Goal: Answer question/provide support: Share knowledge or assist other users

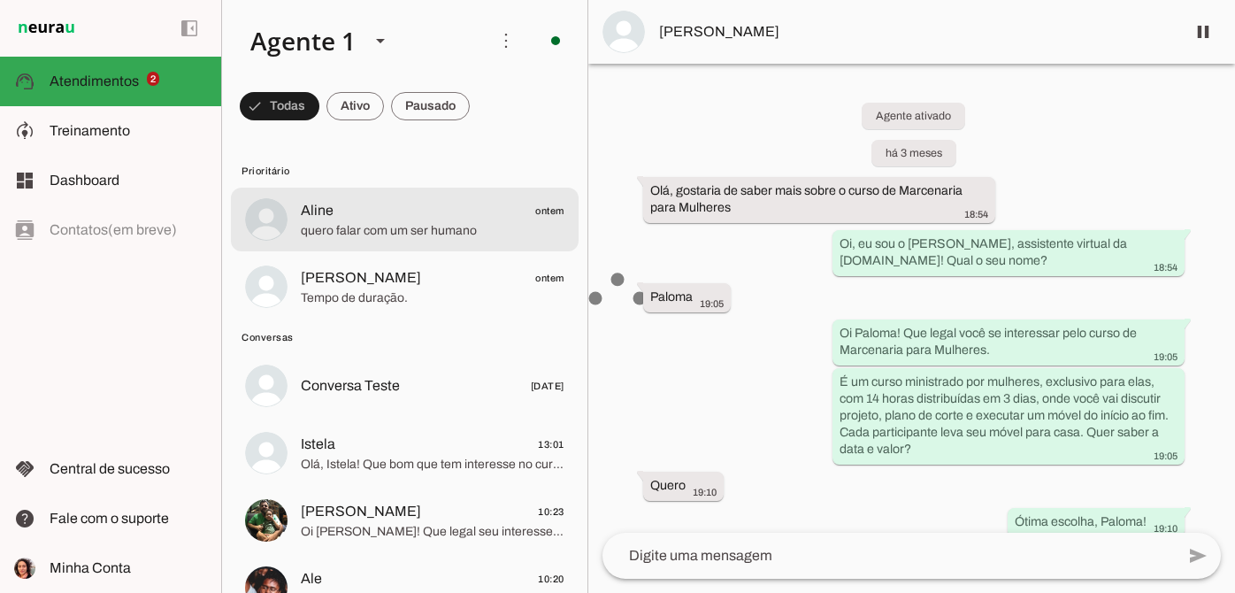
click at [410, 214] on span "Aline ontem" at bounding box center [433, 211] width 264 height 22
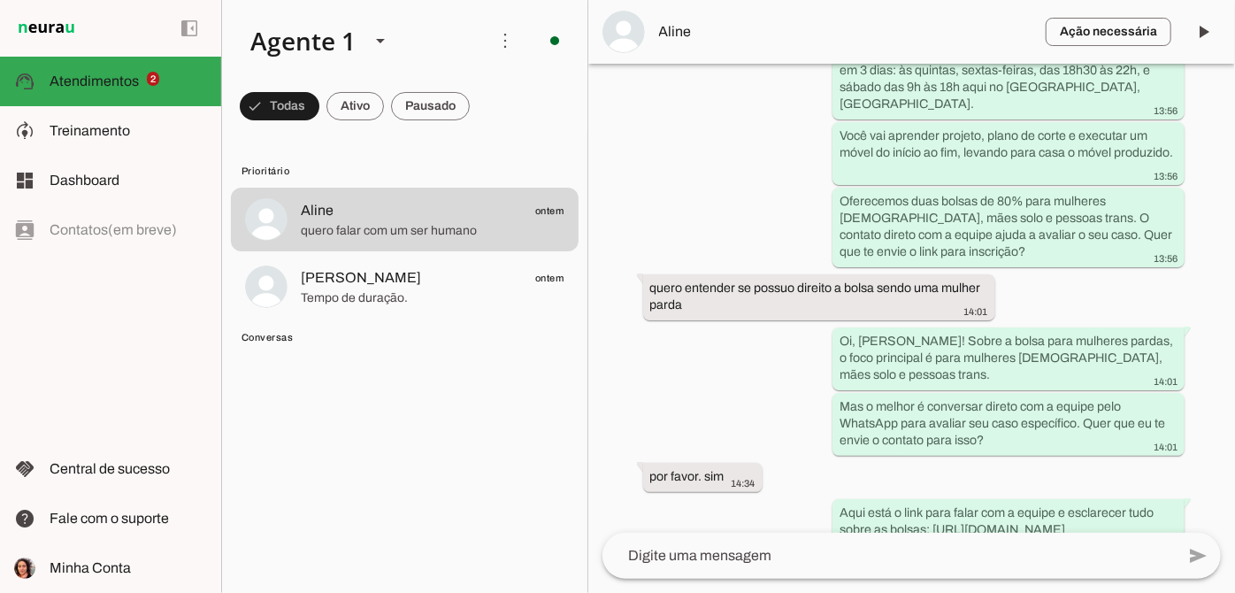
scroll to position [1088, 0]
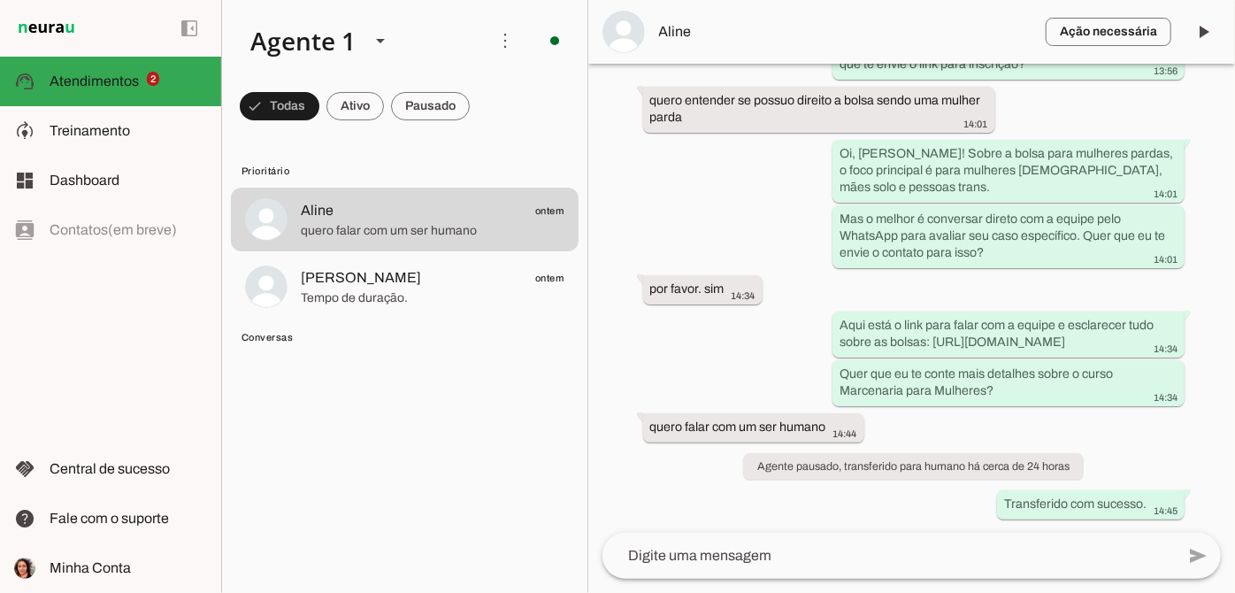
click at [714, 559] on textarea at bounding box center [888, 555] width 572 height 21
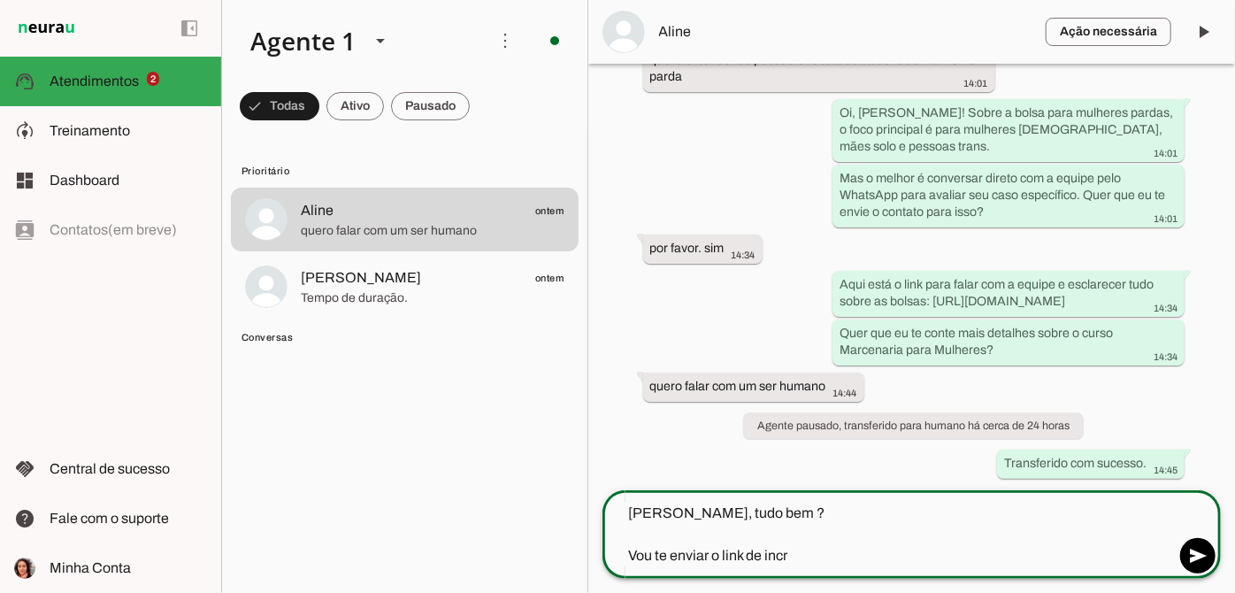
type textarea "[PERSON_NAME], tudo bem ? Vou te enviar o link de incri"
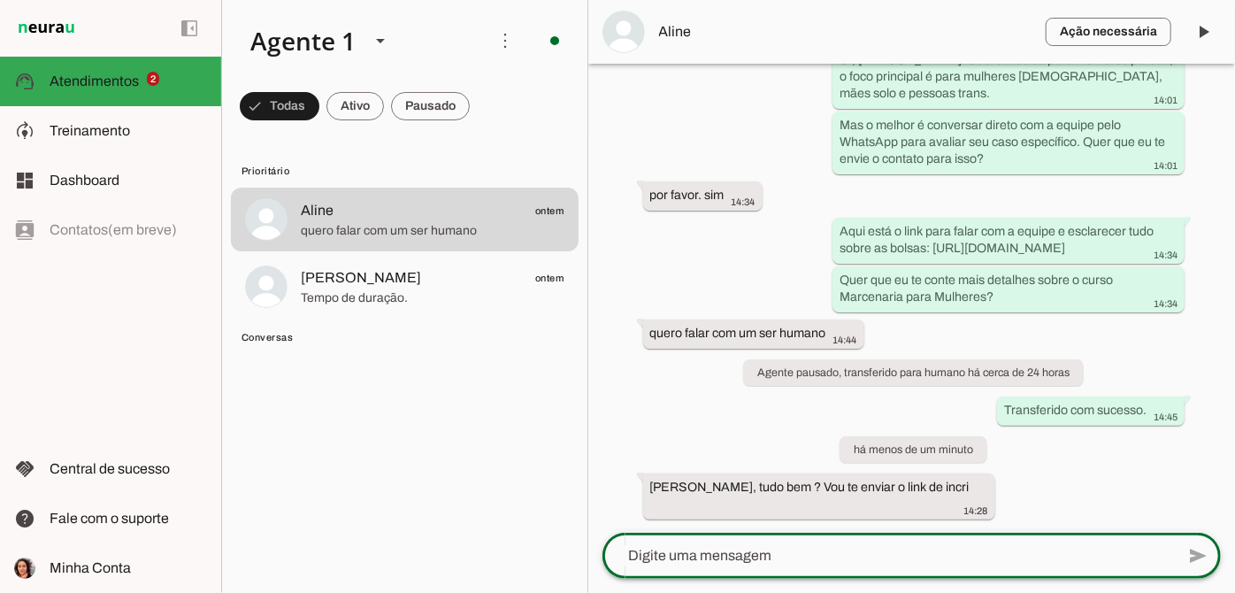
click at [968, 498] on div "Agente ativado há 1 dia Olá! Quero saber mais sobre os cursos da [DOMAIN_NAME] …" at bounding box center [911, 298] width 647 height 469
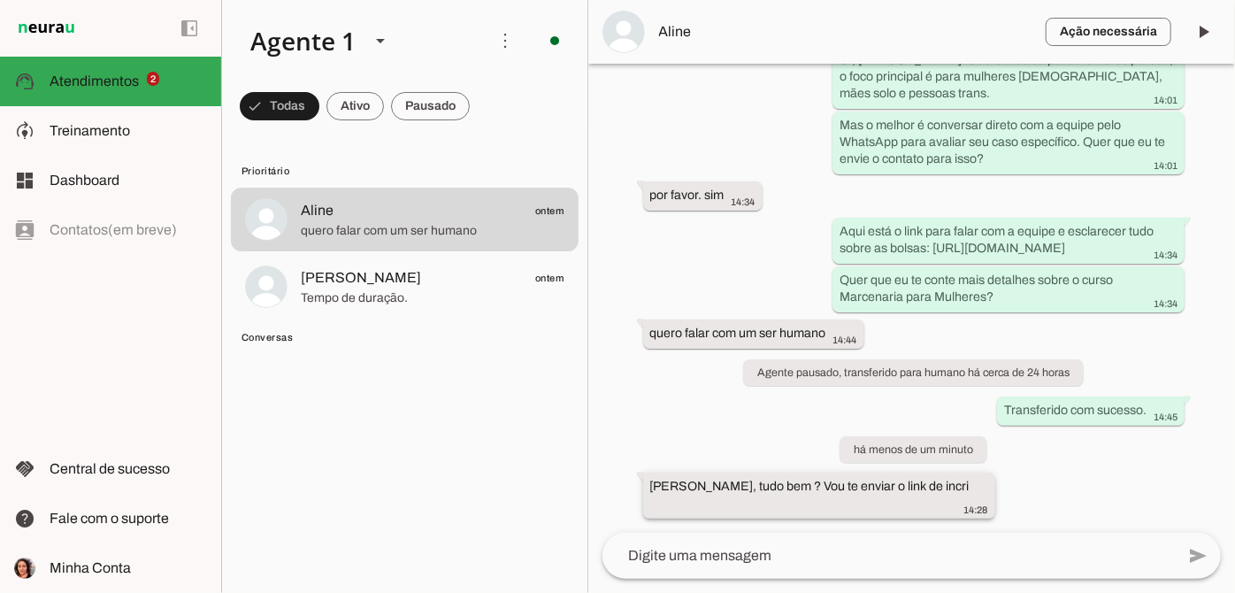
click at [964, 504] on span "14:28" at bounding box center [976, 509] width 24 height 11
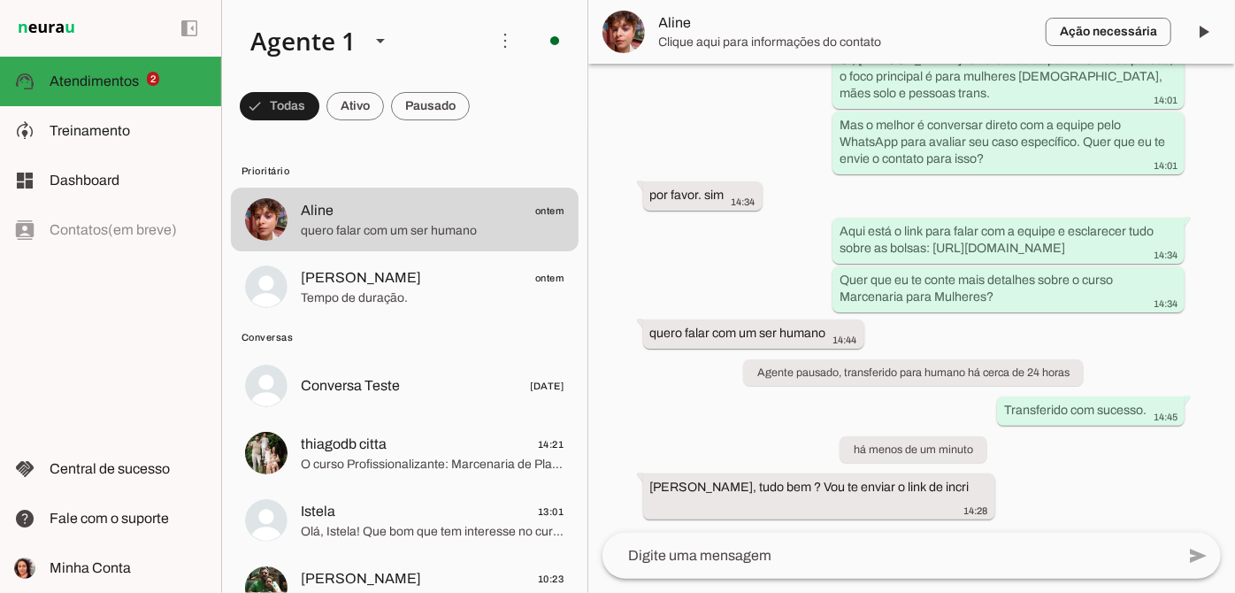
click at [653, 481] on div "Agente ativado há 1 dia Olá! Quero saber mais sobre os cursos da [DOMAIN_NAME] …" at bounding box center [911, 298] width 647 height 469
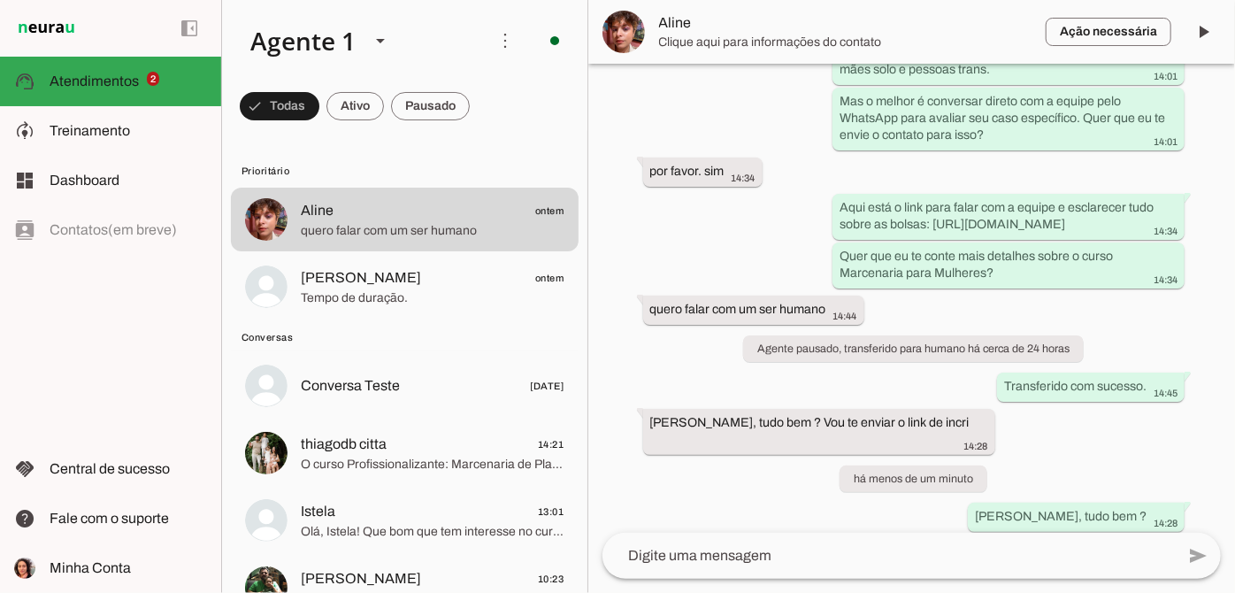
scroll to position [1197, 0]
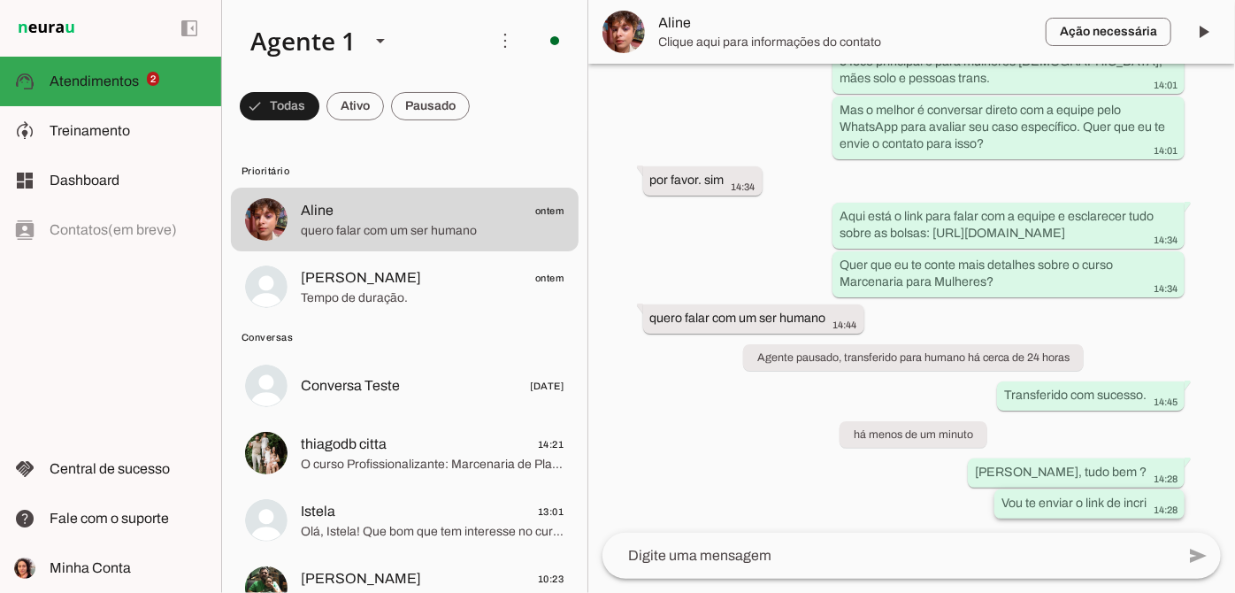
drag, startPoint x: 965, startPoint y: 502, endPoint x: 1014, endPoint y: 507, distance: 48.8
click at [968, 502] on div "Agente ativado há 1 dia Olá! Quero saber mais sobre os cursos da [DOMAIN_NAME] …" at bounding box center [911, 298] width 647 height 469
drag, startPoint x: 1042, startPoint y: 508, endPoint x: 1058, endPoint y: 508, distance: 15.9
click at [1044, 508] on div "Vou te enviar o link de incri 14:28" at bounding box center [1089, 505] width 176 height 22
click at [1152, 502] on footer "14:28" at bounding box center [1165, 509] width 26 height 14
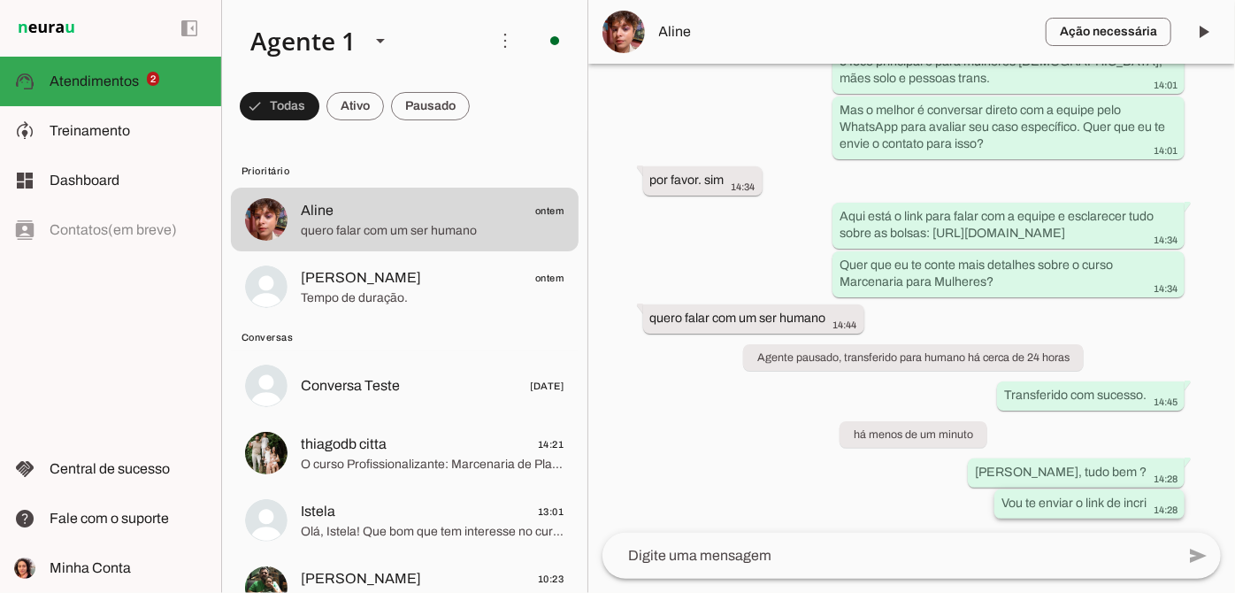
click at [1152, 502] on footer "14:28" at bounding box center [1165, 509] width 26 height 14
click at [1173, 491] on whatsapp-message-bubble "Vou te enviar o link de incri 14:28" at bounding box center [1089, 503] width 190 height 29
click at [1190, 491] on div "Agente ativado há 1 dia Olá! Quero saber mais sobre os cursos da [DOMAIN_NAME] …" at bounding box center [911, 298] width 647 height 469
click at [0, 0] on slot "Vou te enviar o link de incri" at bounding box center [0, 0] width 0 height 0
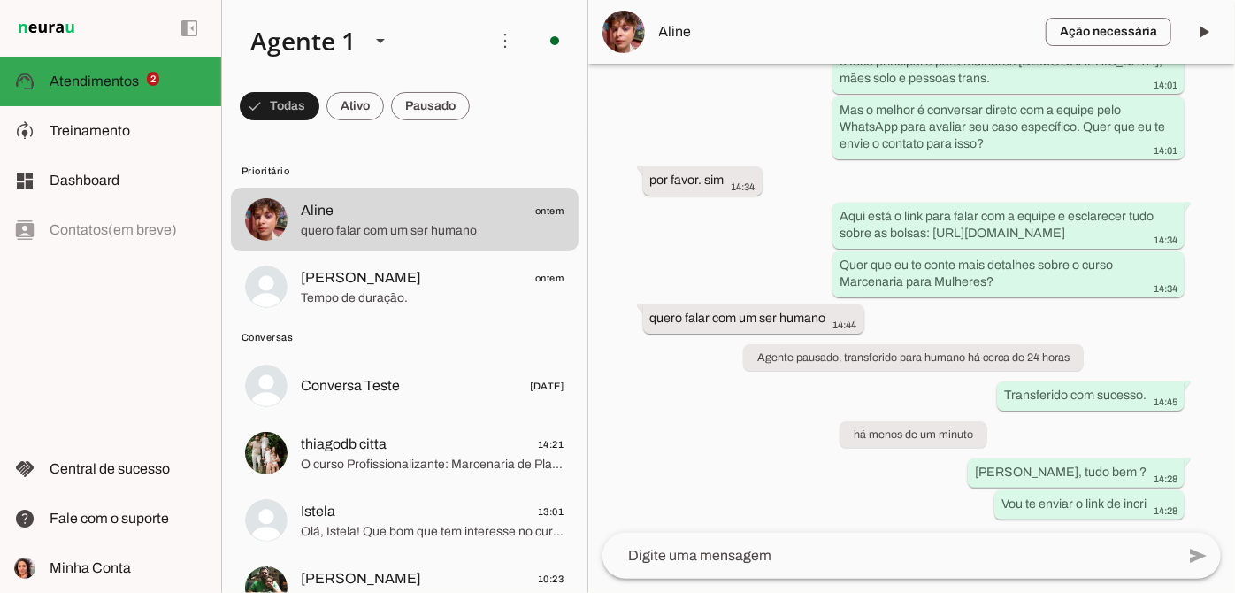
click at [974, 495] on div "Agente ativado há 1 dia Olá! Quero saber mais sobre os cursos da [DOMAIN_NAME] …" at bounding box center [911, 298] width 647 height 469
click at [0, 0] on slot "Vou te enviar o link de incri" at bounding box center [0, 0] width 0 height 0
drag, startPoint x: 1021, startPoint y: 495, endPoint x: 1070, endPoint y: 498, distance: 49.6
click at [0, 0] on slot "Vou te enviar o link de incri" at bounding box center [0, 0] width 0 height 0
click at [879, 555] on textarea at bounding box center [888, 555] width 572 height 21
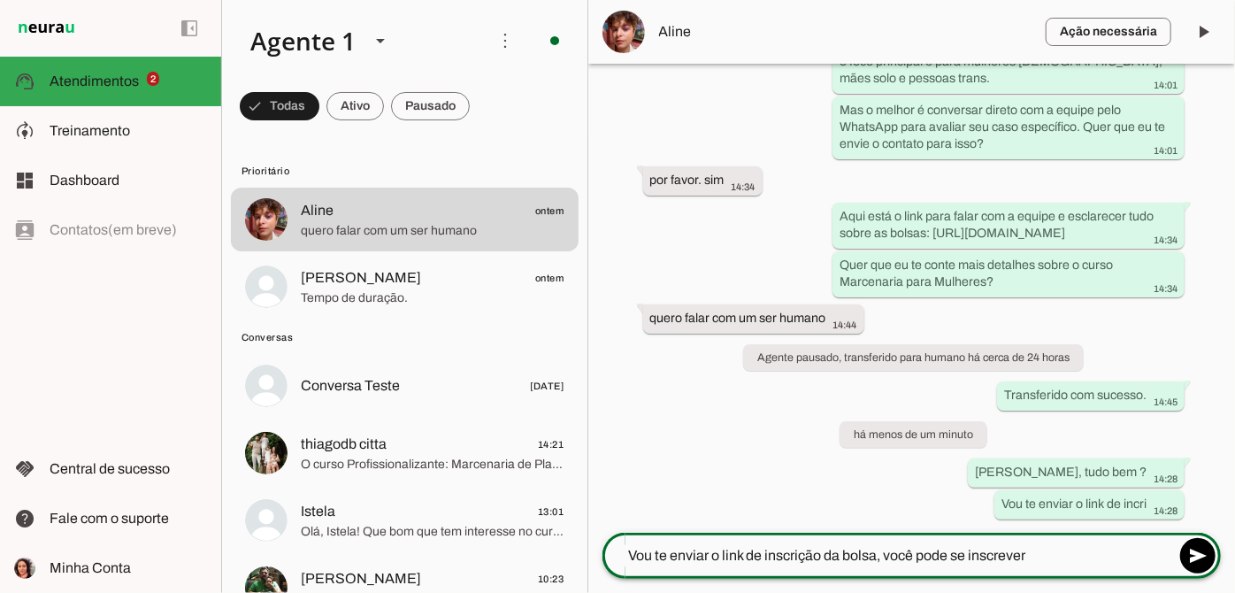
click at [1045, 543] on div "Vou te enviar o link de inscrição da bolsa, você pode se inscrever" at bounding box center [888, 555] width 572 height 46
click at [1045, 551] on textarea "Vou te enviar o link de inscrição da bolsa, você pode se inscrever" at bounding box center [888, 555] width 572 height 21
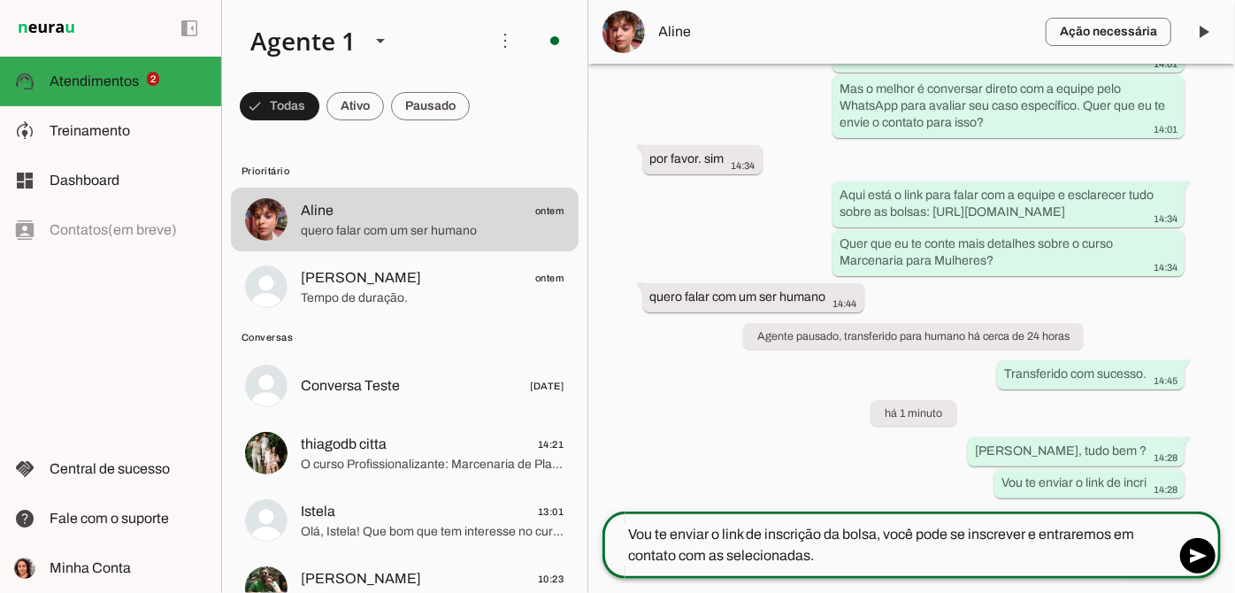
type textarea "Vou te enviar o link de inscrição da bolsa, você pode se inscrever e entraremos…"
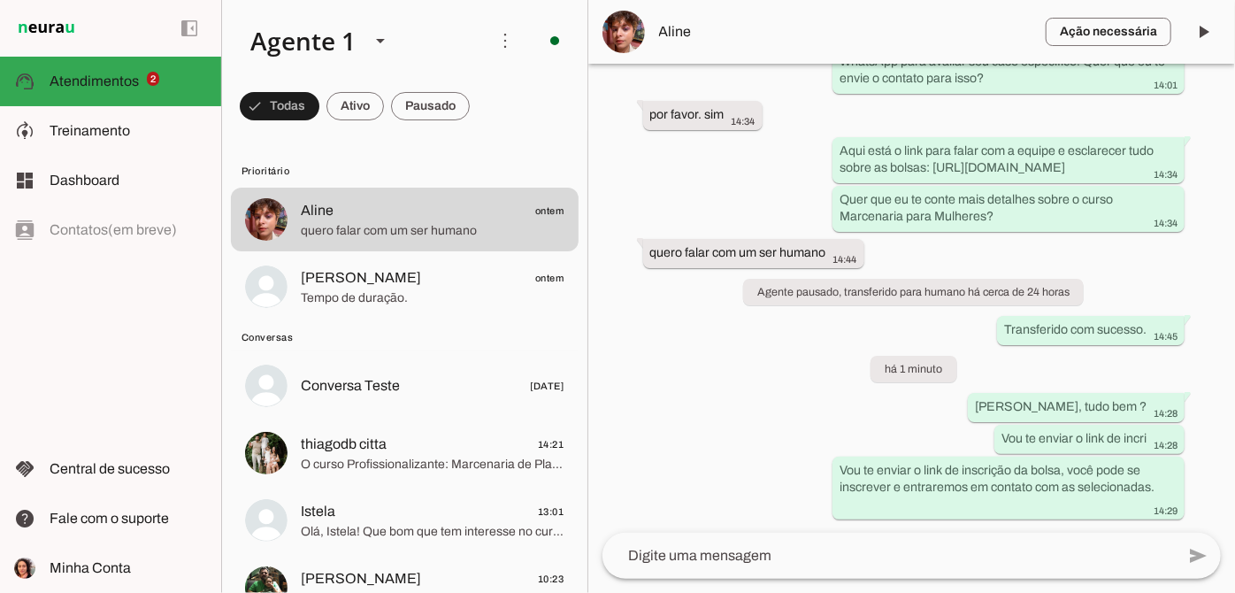
scroll to position [1262, 0]
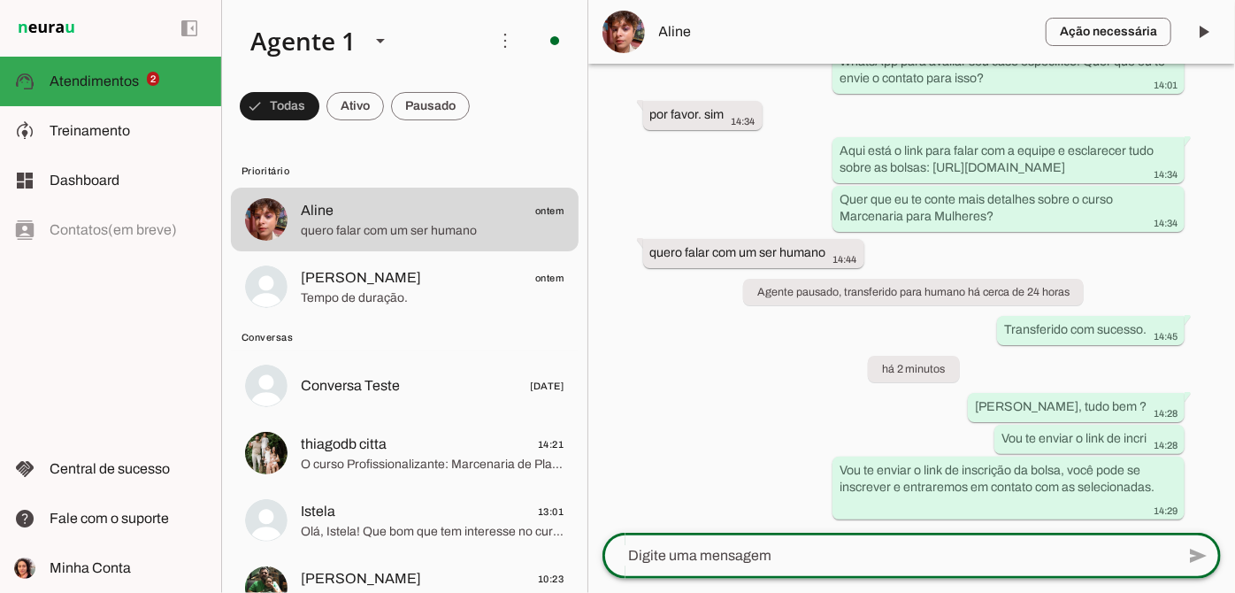
paste textarea "Segue o link do forms para a seleção da bolsa: [URL][DOMAIN_NAME] Agradeço pelo…"
type textarea "Segue o link do forms para a seleção da bolsa: [URL][DOMAIN_NAME] Agradeço pelo…"
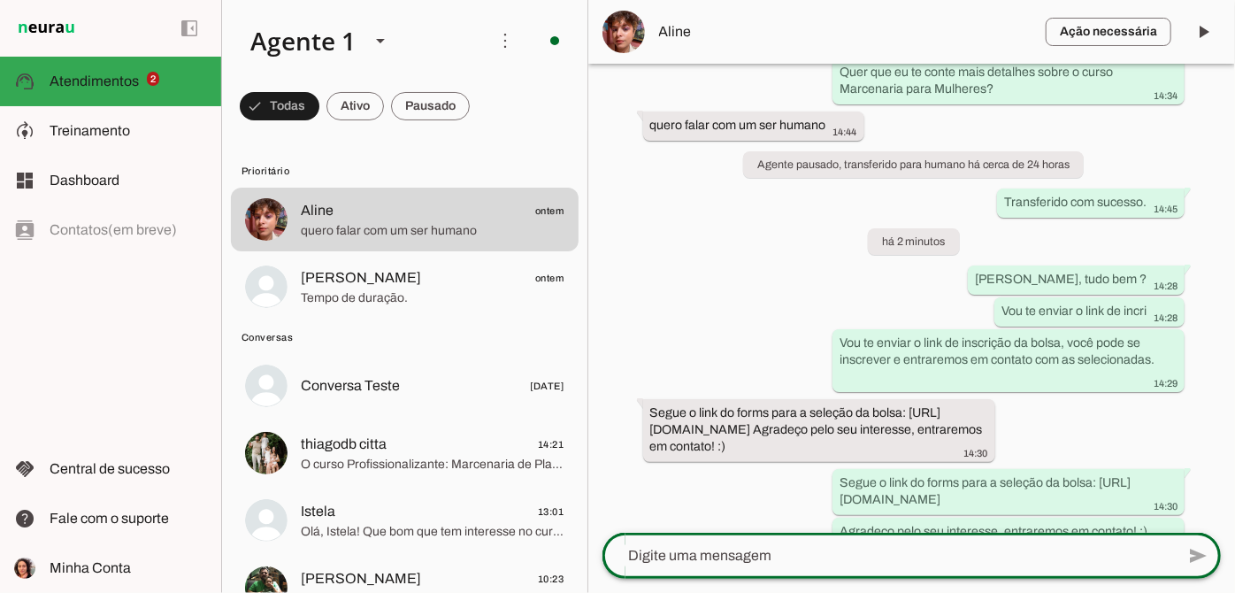
scroll to position [1376, 0]
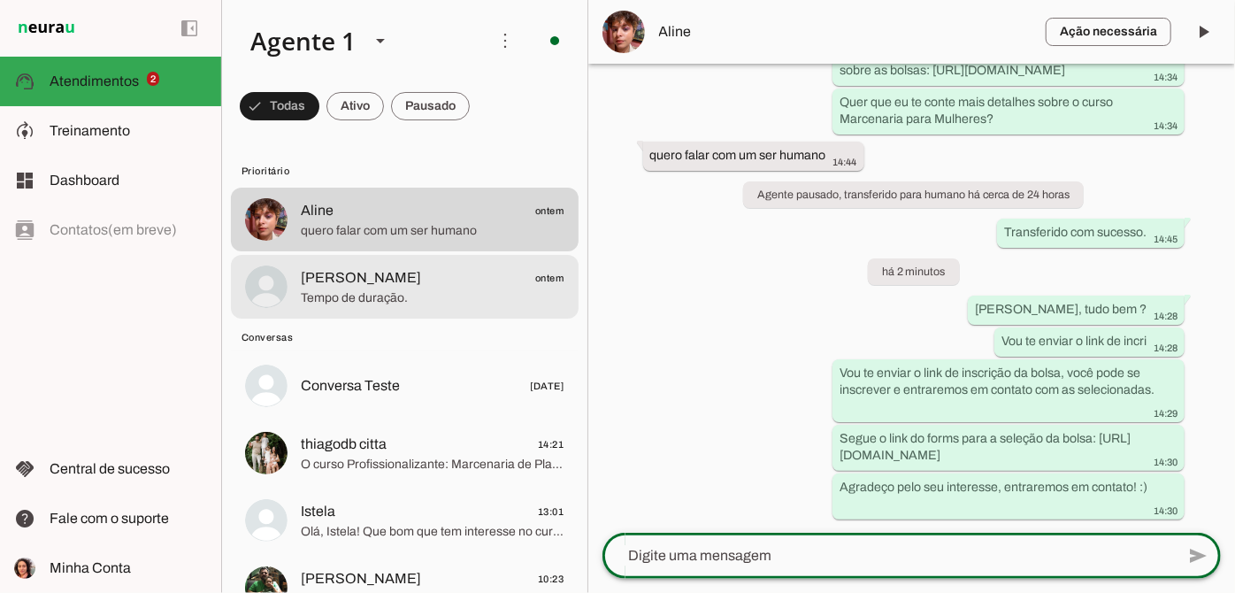
click at [371, 305] on span "Tempo de duração." at bounding box center [433, 298] width 264 height 18
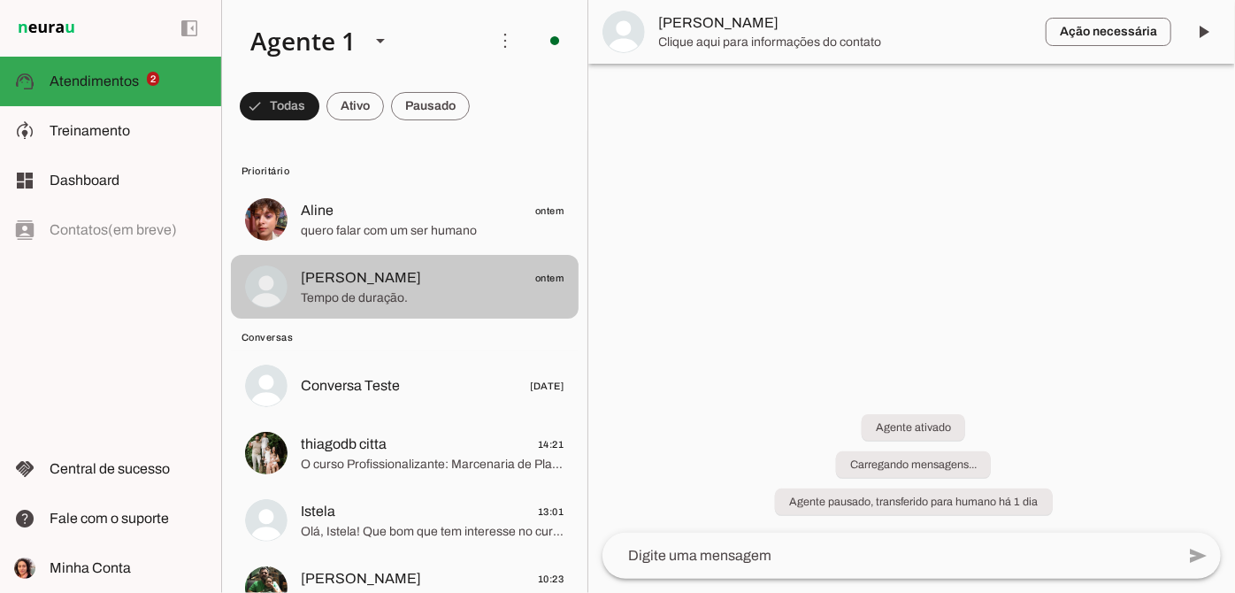
scroll to position [141, 0]
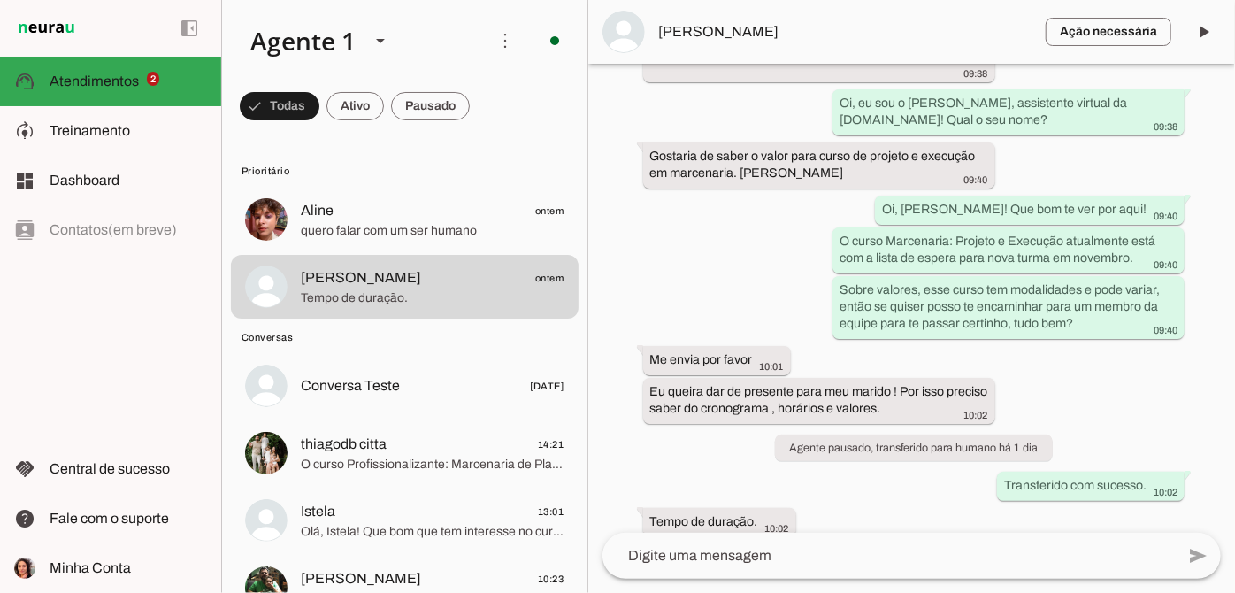
click at [749, 31] on span "[PERSON_NAME]" at bounding box center [845, 31] width 372 height 21
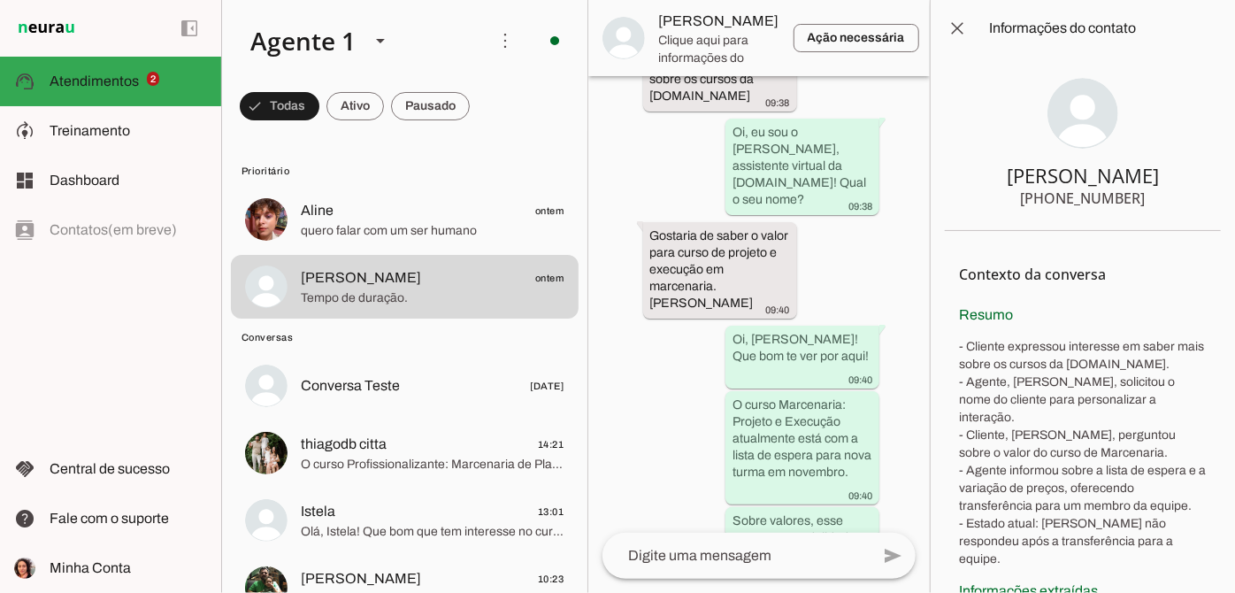
scroll to position [563, 0]
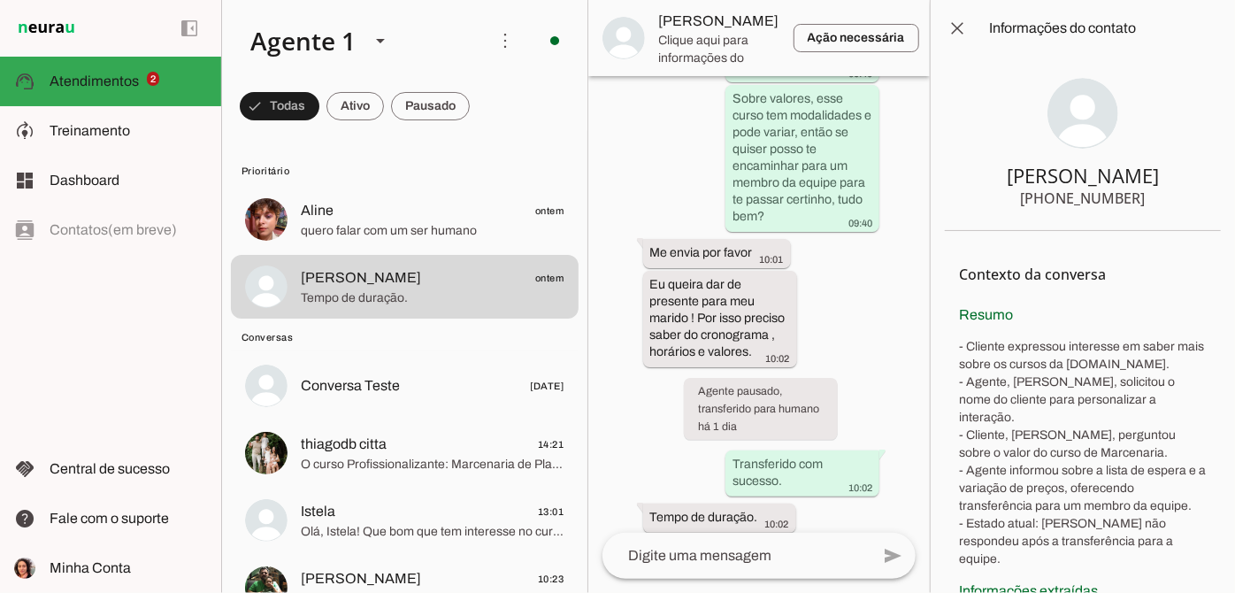
drag, startPoint x: 1027, startPoint y: 199, endPoint x: 1147, endPoint y: 207, distance: 120.5
click at [1147, 210] on section "[PERSON_NAME] [PHONE_NUMBER]" at bounding box center [1083, 144] width 276 height 174
click at [1147, 206] on section "[PERSON_NAME] [PHONE_NUMBER]" at bounding box center [1083, 144] width 276 height 174
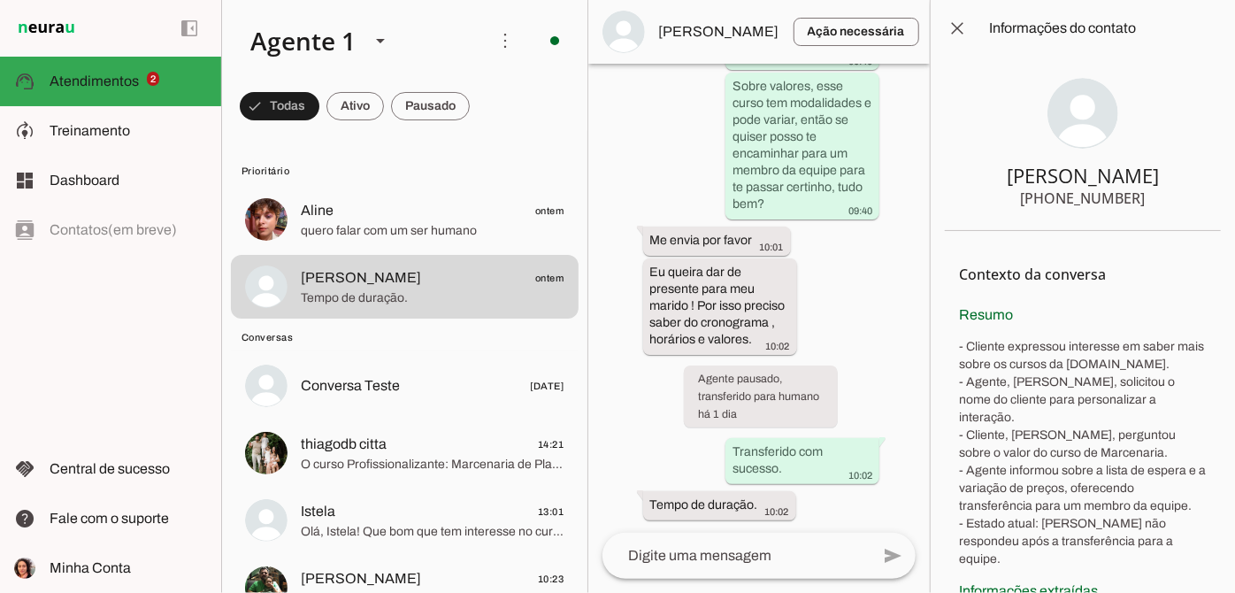
drag, startPoint x: 1134, startPoint y: 201, endPoint x: 960, endPoint y: 267, distance: 186.4
click at [1013, 201] on section "[PERSON_NAME] [PHONE_NUMBER]" at bounding box center [1083, 144] width 276 height 174
click at [899, 286] on div "Agente ativado há 1 dia Olá! Quero saber mais sobre os cursos da [DOMAIN_NAME] …" at bounding box center [759, 298] width 342 height 469
click at [955, 32] on span at bounding box center [957, 28] width 42 height 42
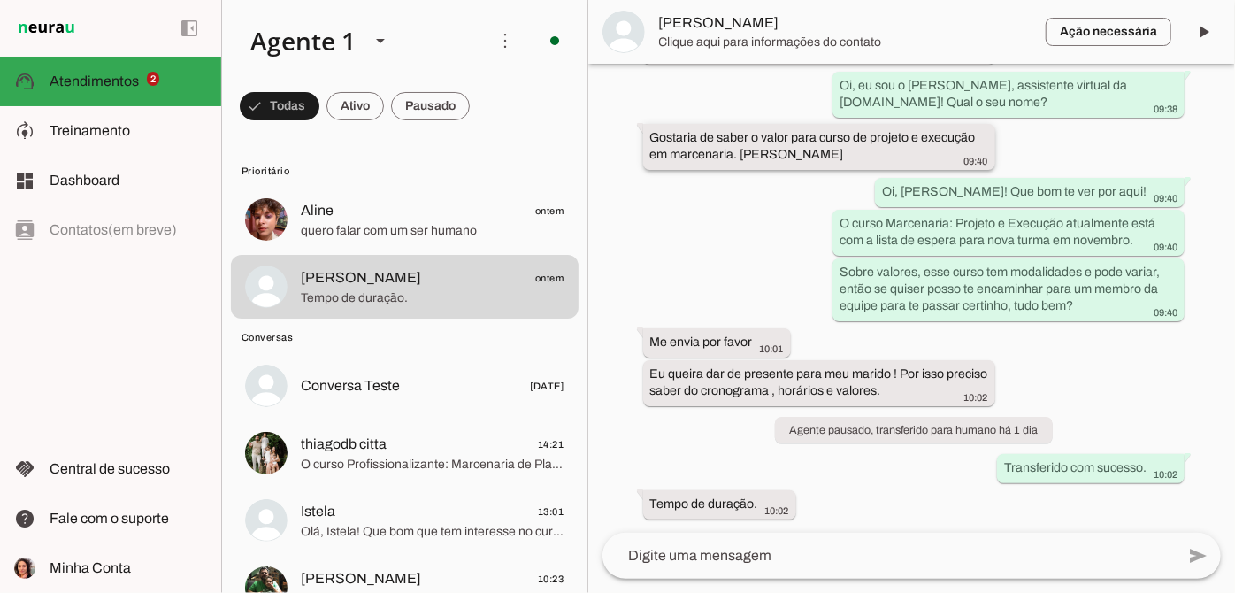
scroll to position [141, 0]
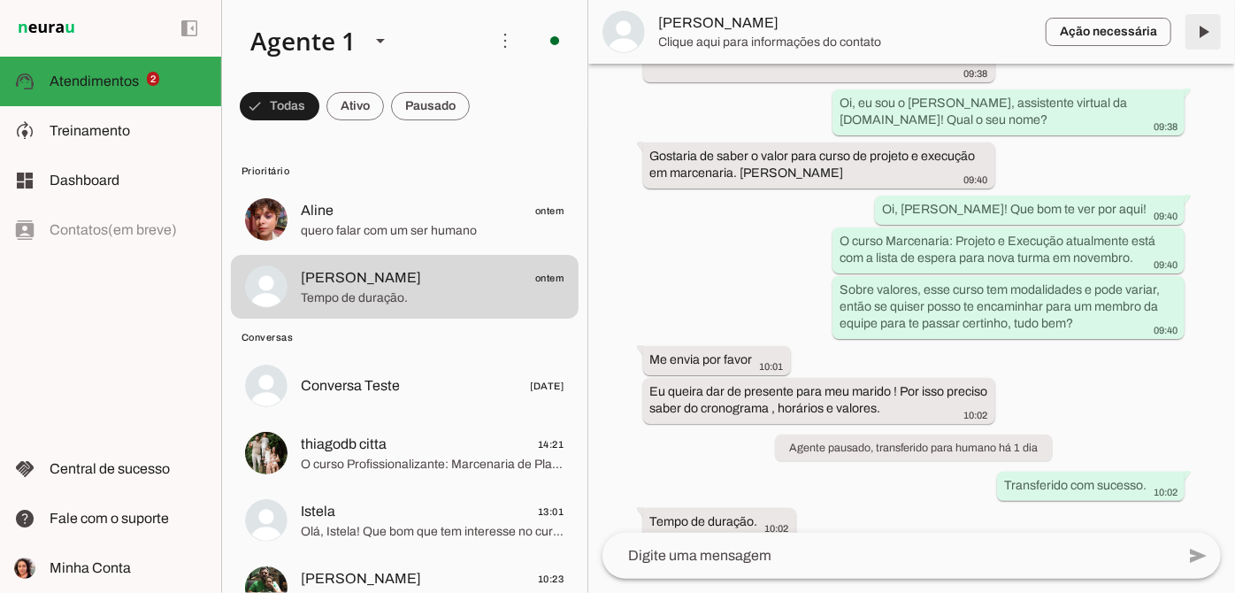
click at [1209, 25] on span at bounding box center [1203, 32] width 42 height 42
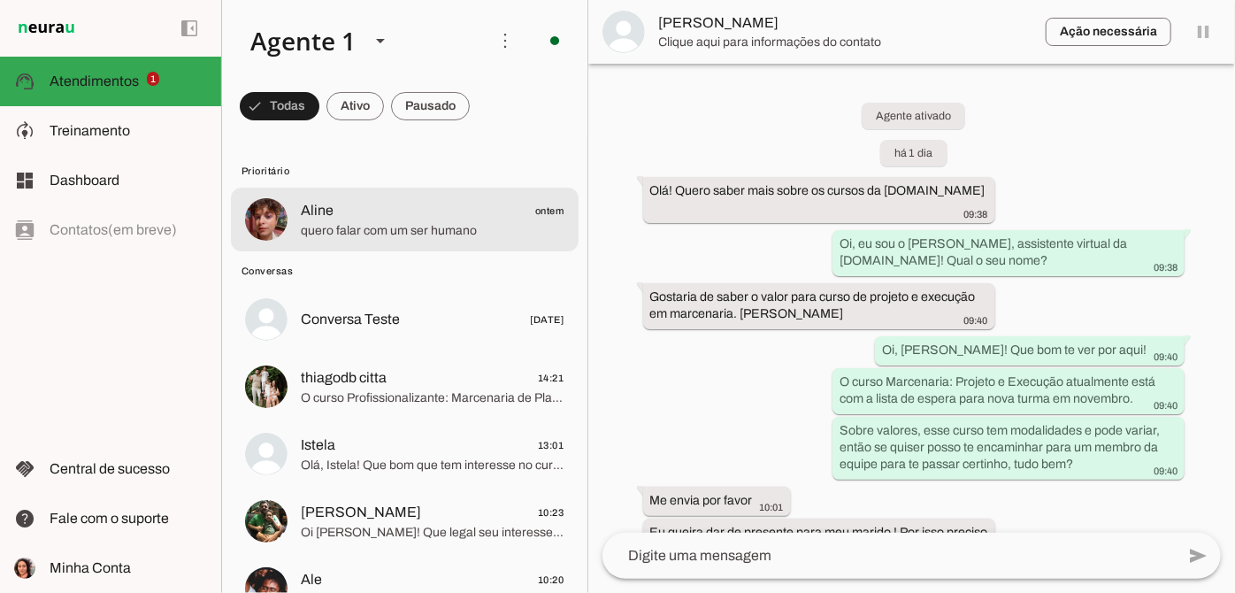
click at [432, 231] on span "quero falar com um ser humano" at bounding box center [433, 231] width 264 height 18
